Goal: Task Accomplishment & Management: Use online tool/utility

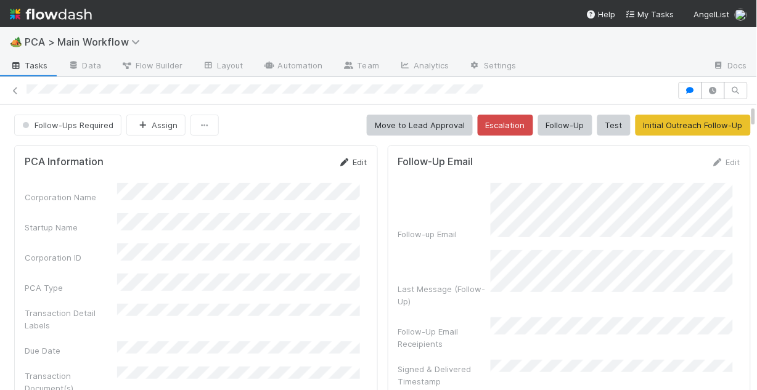
click at [351, 161] on link "Edit" at bounding box center [352, 162] width 29 height 10
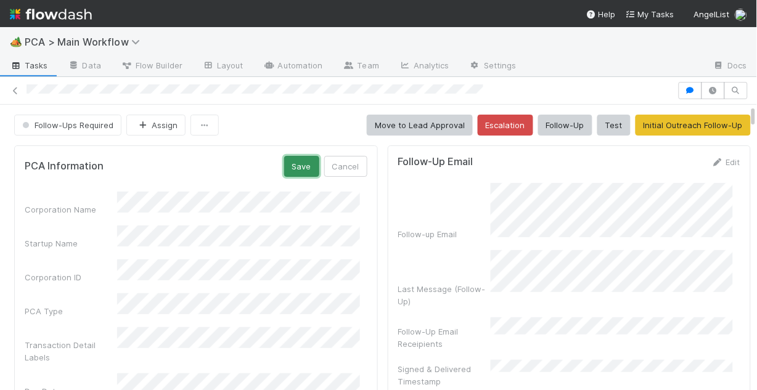
click at [295, 169] on button "Save" at bounding box center [301, 166] width 35 height 21
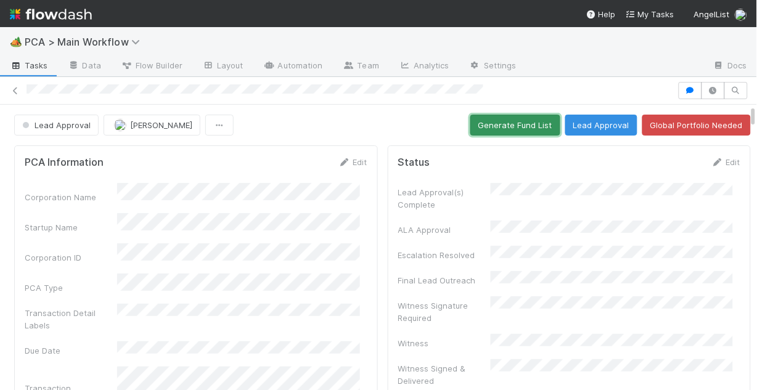
click at [515, 128] on button "Generate Fund List" at bounding box center [515, 125] width 90 height 21
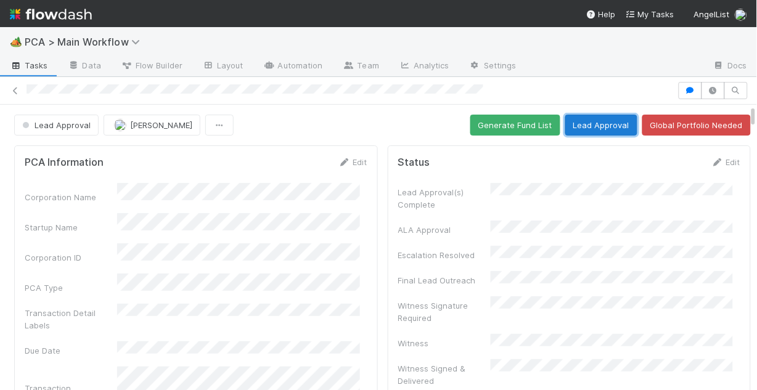
click at [582, 124] on button "Lead Approval" at bounding box center [601, 125] width 72 height 21
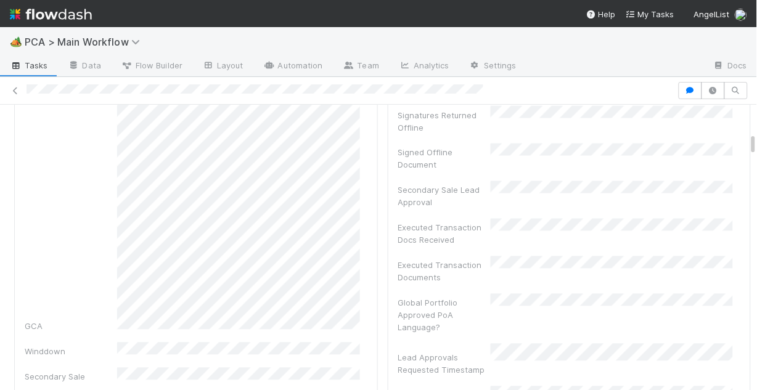
scroll to position [424, 0]
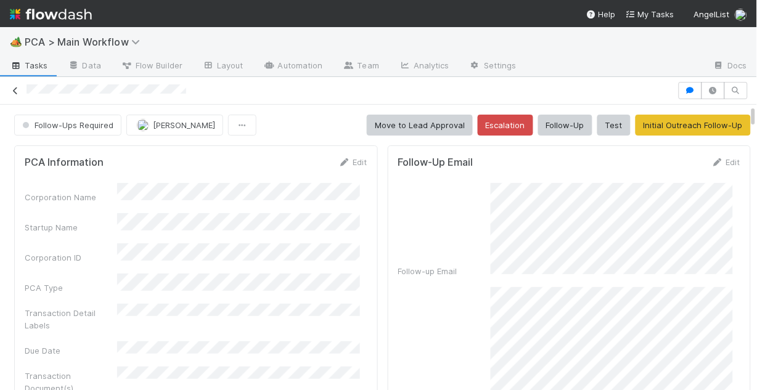
click at [18, 92] on icon at bounding box center [15, 91] width 12 height 8
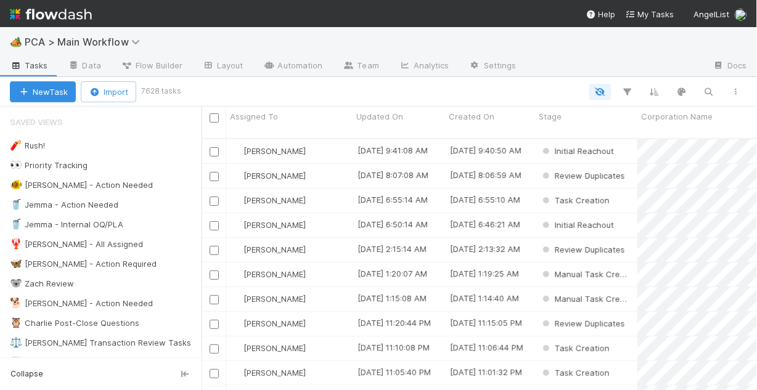
scroll to position [254, 548]
